Goal: Use online tool/utility: Utilize a website feature to perform a specific function

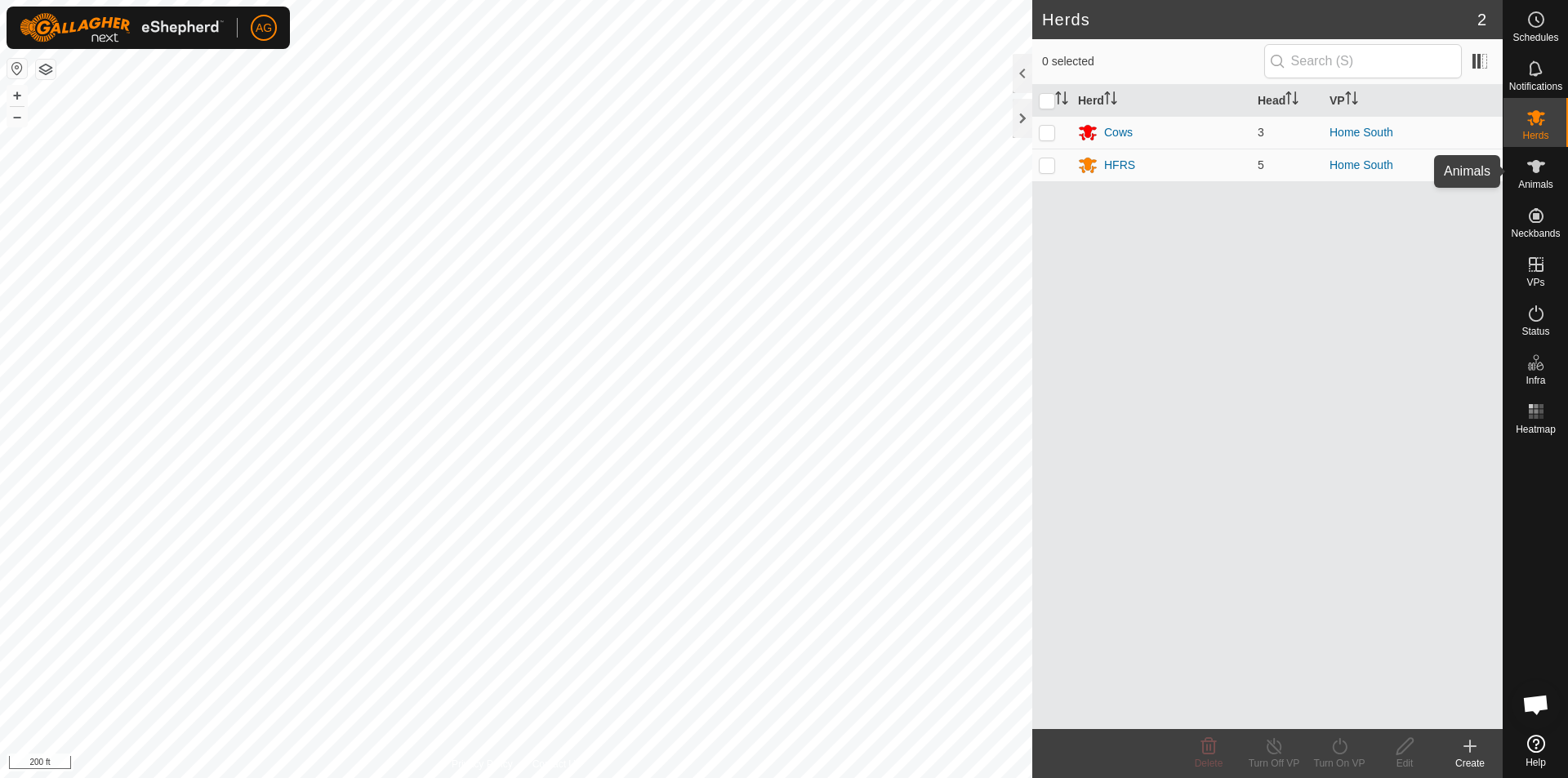
click at [1541, 177] on es-animals-svg-icon at bounding box center [1536, 167] width 30 height 26
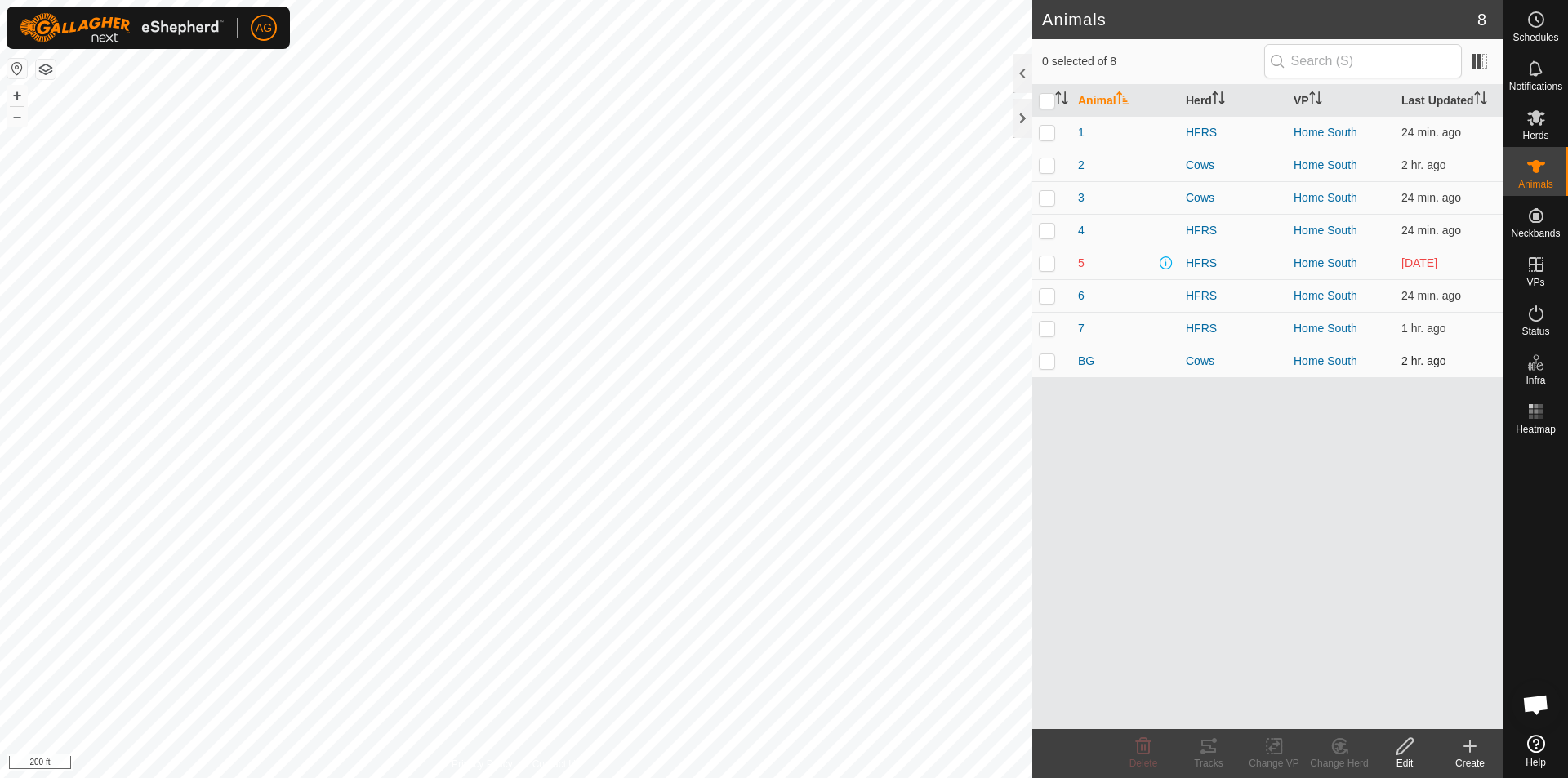
click at [1053, 362] on p-checkbox at bounding box center [1047, 361] width 16 height 13
checkbox input "true"
click at [1216, 763] on div "Tracks" at bounding box center [1209, 764] width 66 height 15
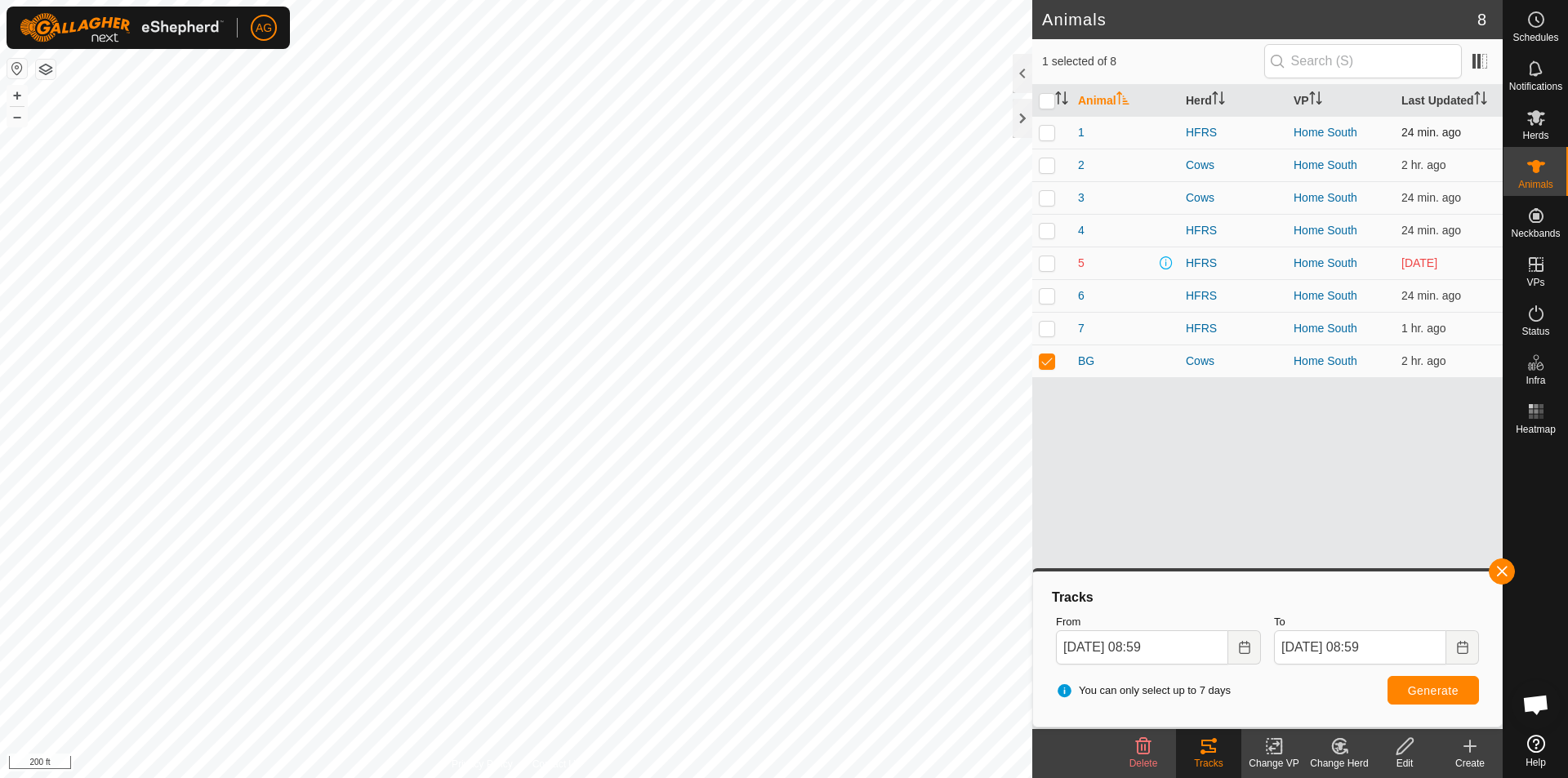
click at [1049, 134] on p-checkbox at bounding box center [1047, 132] width 16 height 13
checkbox input "true"
click at [1049, 360] on p-checkbox at bounding box center [1047, 361] width 16 height 13
checkbox input "false"
click at [1428, 698] on button "Generate" at bounding box center [1432, 690] width 91 height 29
